Goal: Task Accomplishment & Management: Use online tool/utility

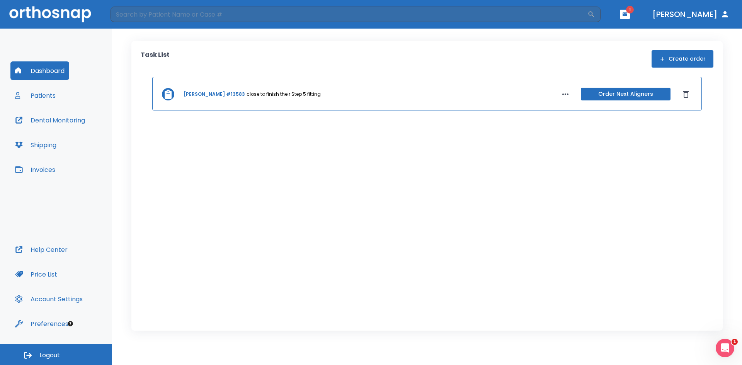
click at [630, 11] on button "button" at bounding box center [625, 14] width 10 height 9
click at [593, 36] on li "Deborah Ziegler 1" at bounding box center [612, 34] width 82 height 15
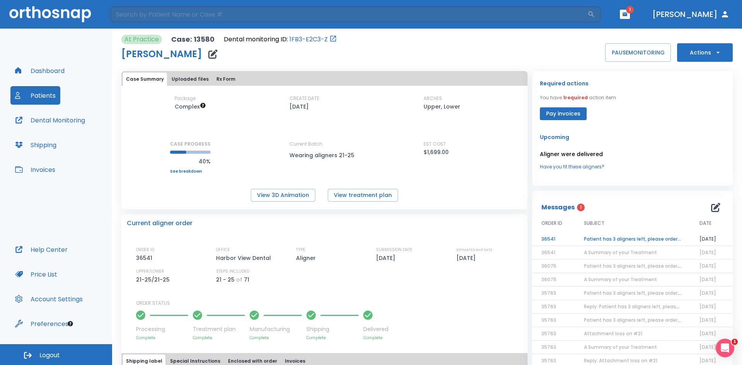
click at [596, 239] on td "Patient has 3 aligners left, please order next set!" at bounding box center [631, 240] width 115 height 14
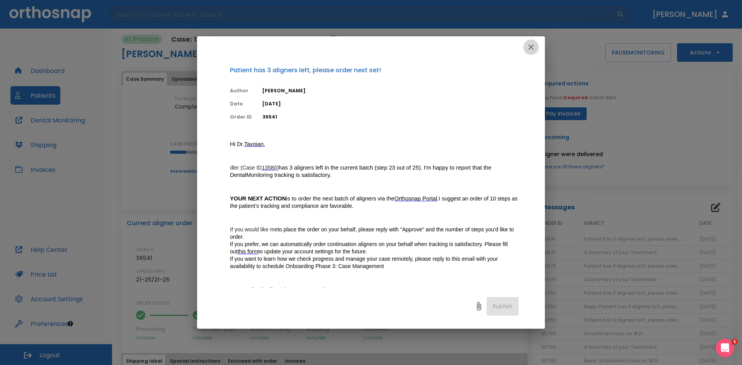
click at [534, 49] on icon "button" at bounding box center [530, 46] width 9 height 9
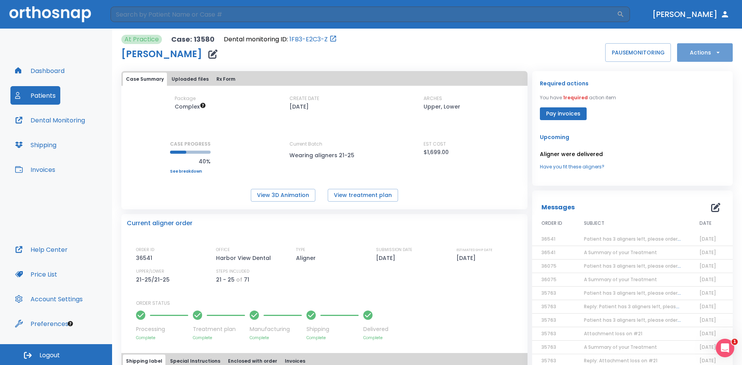
click at [694, 54] on button "Actions" at bounding box center [705, 52] width 56 height 19
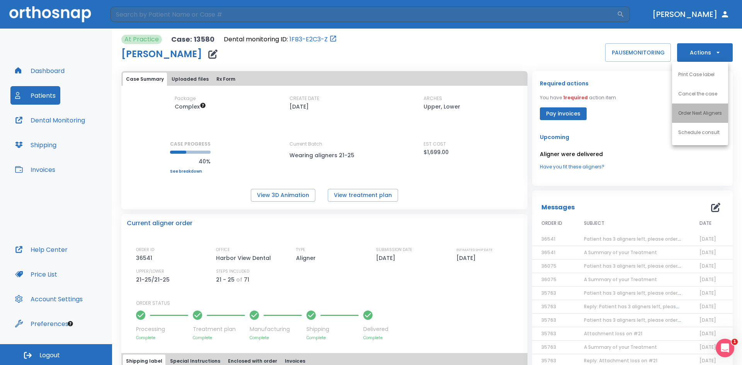
click at [693, 114] on p "Order Next Aligners" at bounding box center [700, 113] width 44 height 7
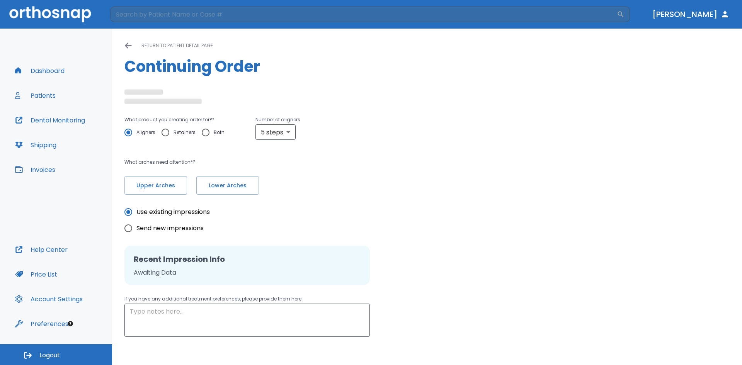
type input "10"
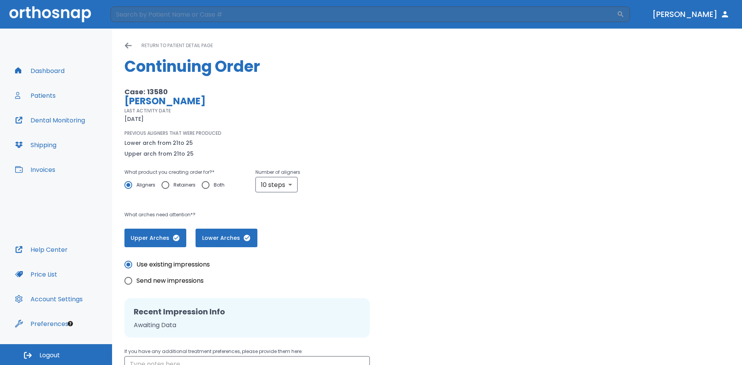
scroll to position [86, 0]
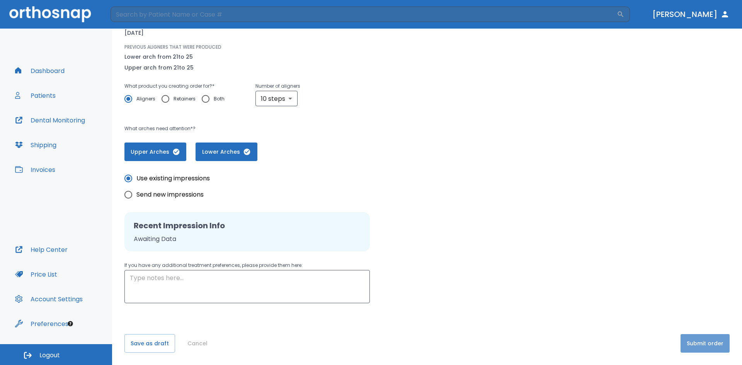
click at [701, 342] on button "Submit order" at bounding box center [704, 343] width 49 height 19
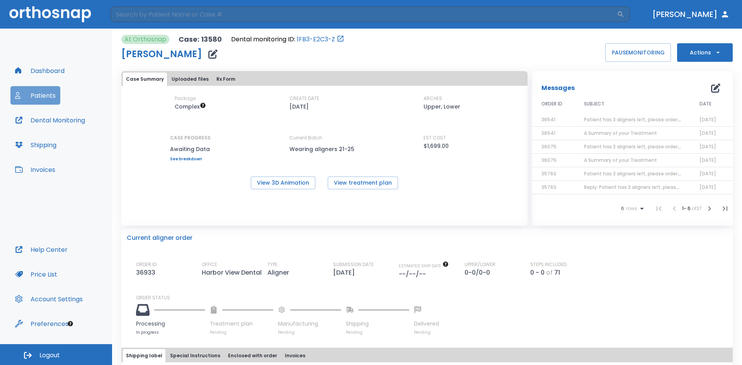
click at [31, 98] on button "Patients" at bounding box center [35, 95] width 50 height 19
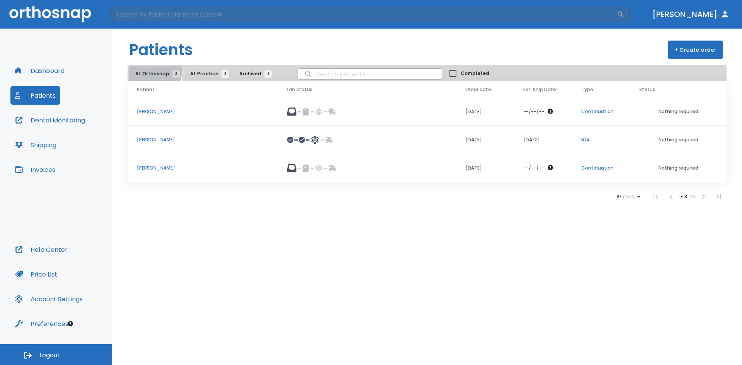
click at [153, 71] on span "At Orthosnap 3" at bounding box center [155, 73] width 41 height 7
click at [200, 76] on span "At Practice 3" at bounding box center [207, 73] width 35 height 7
